Goal: Communication & Community: Answer question/provide support

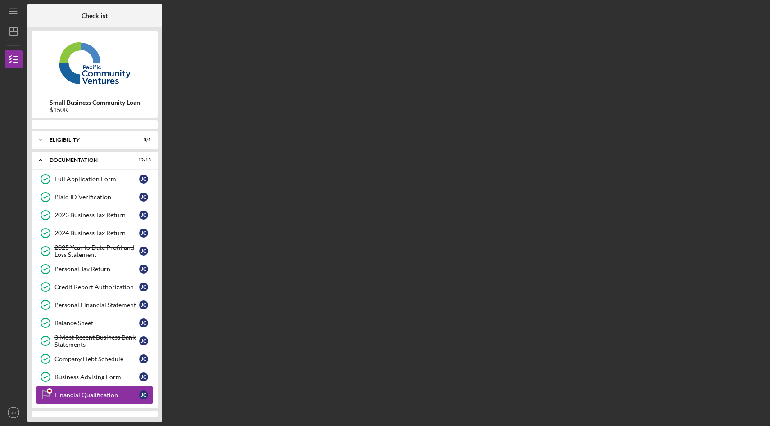
scroll to position [36, 0]
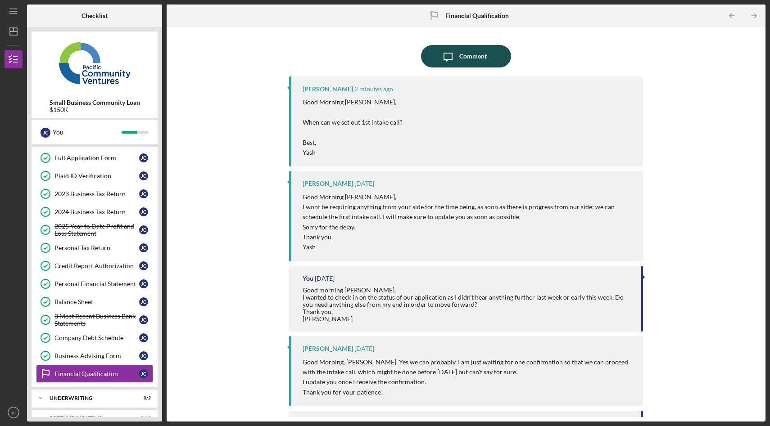
click at [466, 57] on div "Comment" at bounding box center [472, 56] width 27 height 23
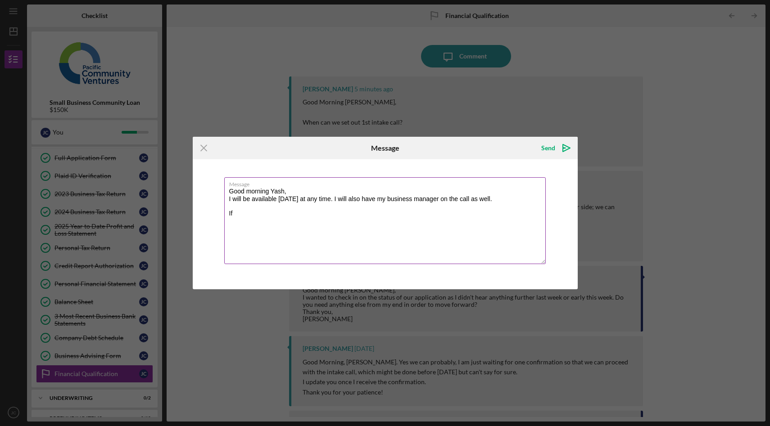
click at [309, 193] on textarea "Good morning Yash, I will be available [DATE] at any time. I will also have my …" at bounding box center [385, 220] width 322 height 87
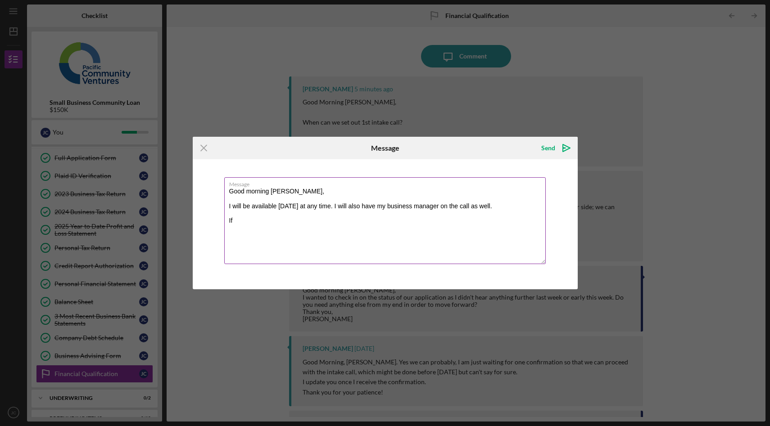
click at [263, 217] on textarea "Good morning [PERSON_NAME], I will be available [DATE] at any time. I will also…" at bounding box center [385, 220] width 322 height 87
type textarea "Good morning [PERSON_NAME], I will be available [DATE] at any time. I will also…"
click at [562, 149] on icon "Icon/icon-invite-send" at bounding box center [566, 148] width 23 height 23
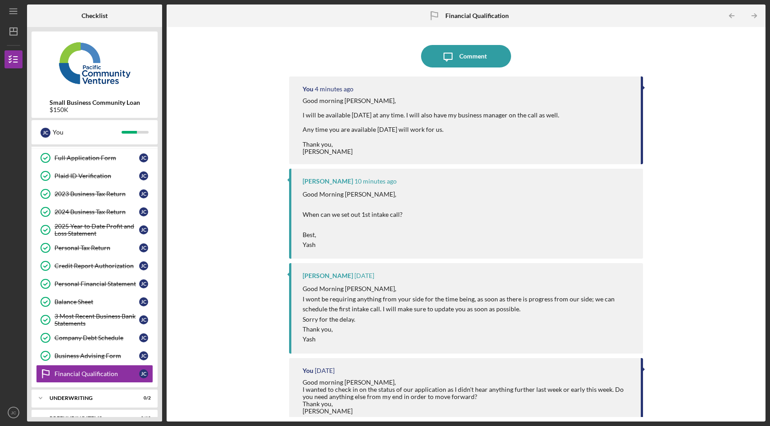
click at [220, 143] on div "Icon/Message Comment You 4 minutes ago Good morning [PERSON_NAME], I will be av…" at bounding box center [466, 225] width 590 height 386
